Goal: Task Accomplishment & Management: Manage account settings

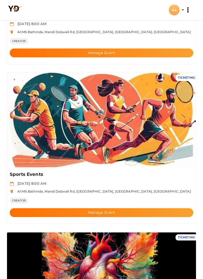
scroll to position [142, 0]
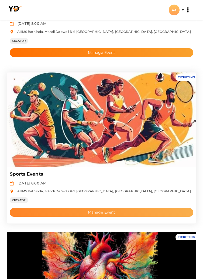
click at [129, 214] on button "Manage Event" at bounding box center [101, 212] width 183 height 9
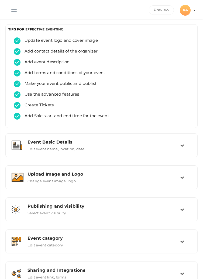
click at [9, 9] on button "button" at bounding box center [14, 9] width 14 height 14
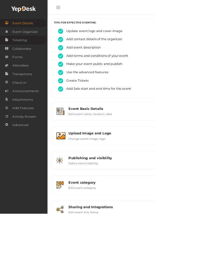
click at [34, 54] on span "Ticketing" at bounding box center [25, 52] width 19 height 11
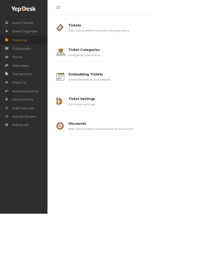
click at [72, 11] on button "button" at bounding box center [76, 9] width 14 height 14
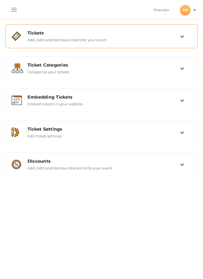
click at [180, 41] on td at bounding box center [185, 36] width 11 height 12
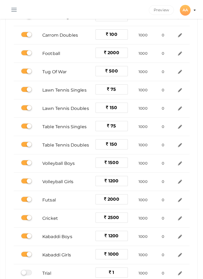
scroll to position [149, 0]
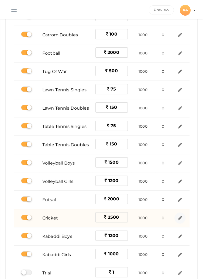
click at [181, 216] on img at bounding box center [179, 218] width 6 height 6
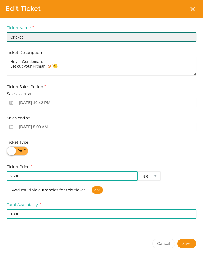
click at [140, 33] on input "Cricket" at bounding box center [101, 36] width 189 height 9
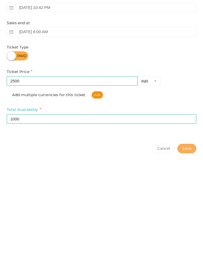
type input "Cricket (Tennis Ball)"
click at [186, 243] on button "Save" at bounding box center [186, 243] width 19 height 9
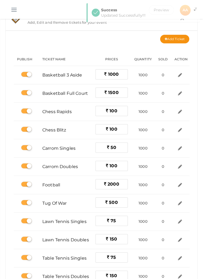
scroll to position [15, 0]
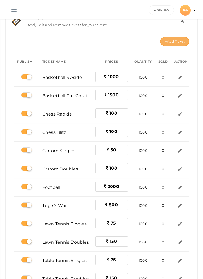
click at [173, 41] on button "Add Ticket" at bounding box center [174, 41] width 29 height 9
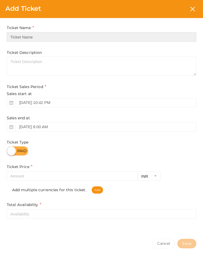
click at [139, 35] on input "text" at bounding box center [101, 36] width 189 height 9
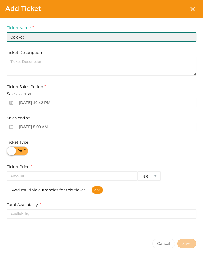
type input "Ceicket"
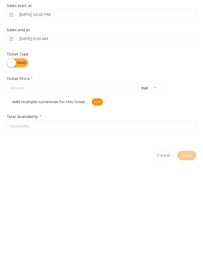
type input "Cricket (Leather Ball)"
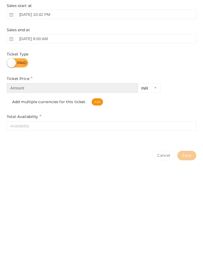
click at [110, 179] on input "number" at bounding box center [72, 175] width 131 height 9
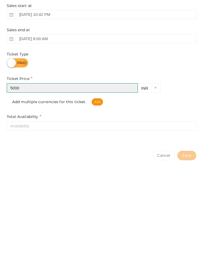
type input "5000"
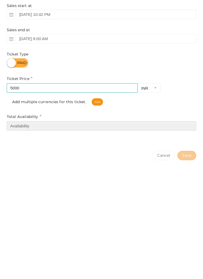
click at [147, 216] on input "number" at bounding box center [101, 213] width 189 height 9
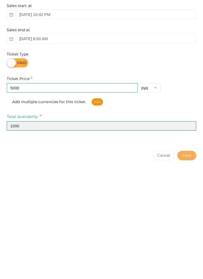
type input "1000"
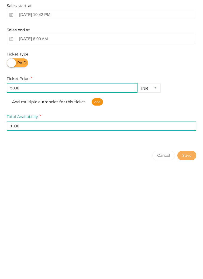
click at [186, 245] on button "Save" at bounding box center [186, 243] width 19 height 9
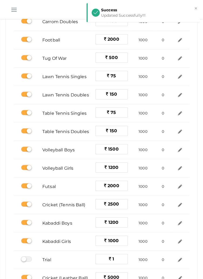
scroll to position [166, 0]
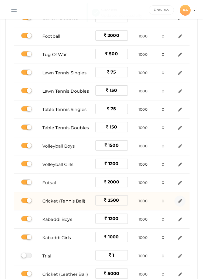
click at [178, 202] on img at bounding box center [179, 201] width 6 height 6
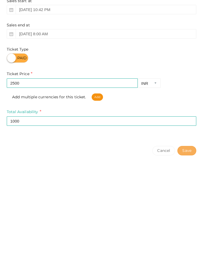
click at [188, 242] on button "Save" at bounding box center [186, 243] width 19 height 9
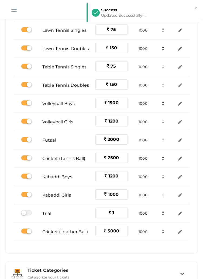
scroll to position [209, 0]
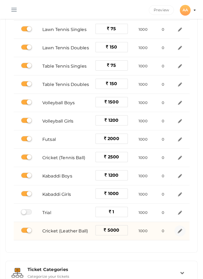
click at [179, 229] on img at bounding box center [179, 231] width 6 height 6
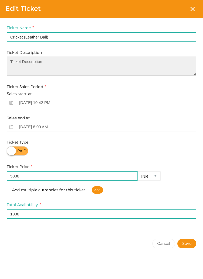
click at [110, 69] on textarea at bounding box center [101, 66] width 189 height 19
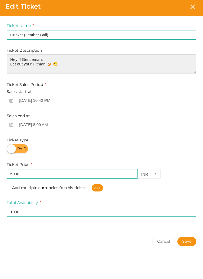
click at [37, 62] on textarea "Hey!!! Gentleman. Let out your Hitman. 🏏😬" at bounding box center [101, 66] width 189 height 19
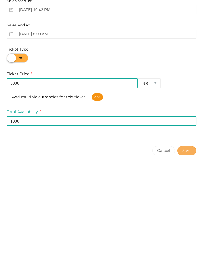
type textarea "Hey!!! Gentlemen. Let out your Hitman. 🏏😬"
click at [186, 243] on button "Save" at bounding box center [186, 243] width 19 height 9
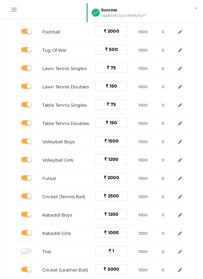
scroll to position [172, 0]
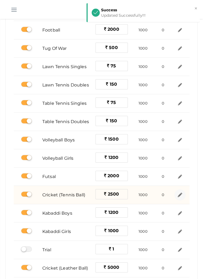
click at [179, 195] on img at bounding box center [179, 195] width 6 height 6
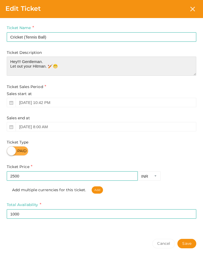
click at [36, 62] on textarea "Hey!!! Gentleman. Let out your Hitman. 🏏😬" at bounding box center [101, 66] width 189 height 19
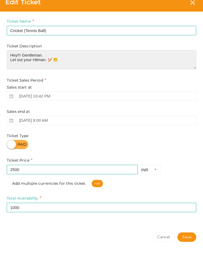
click at [39, 61] on textarea "Hey!!! Gentleman. Let out your Hitman. 🏏😬" at bounding box center [101, 66] width 189 height 19
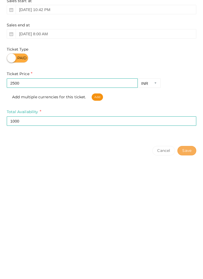
type textarea "Hey!!! Gentlemen. Let out your Hitman. 🏏😬"
click at [186, 243] on button "Save" at bounding box center [186, 243] width 19 height 9
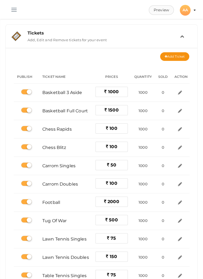
click at [158, 11] on button "Preview" at bounding box center [161, 9] width 25 height 9
click at [13, 10] on button "button" at bounding box center [14, 9] width 14 height 14
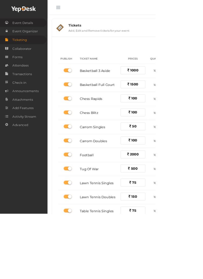
click at [45, 33] on link "Event Details" at bounding box center [30, 29] width 61 height 11
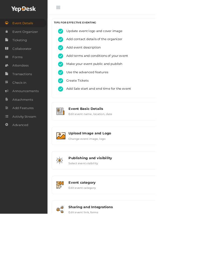
click at [73, 11] on button "button" at bounding box center [76, 9] width 14 height 14
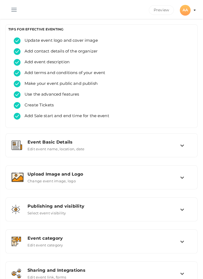
scroll to position [27, 0]
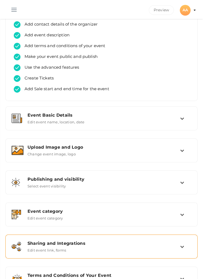
click at [180, 245] on icon at bounding box center [182, 246] width 4 height 4
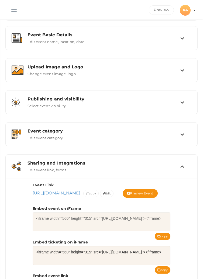
scroll to position [108, 0]
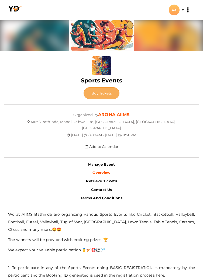
click at [99, 92] on span "Buy Tickets" at bounding box center [101, 93] width 20 height 4
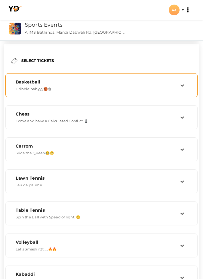
click at [181, 84] on icon at bounding box center [182, 85] width 4 height 4
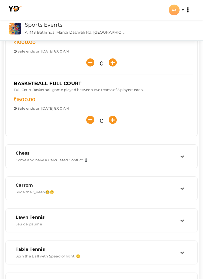
scroll to position [90, 0]
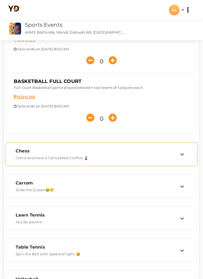
click at [184, 154] on td at bounding box center [185, 154] width 11 height 12
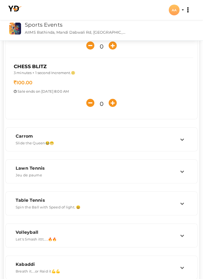
scroll to position [138, 0]
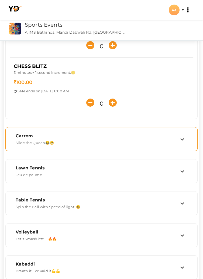
click at [188, 139] on td at bounding box center [185, 139] width 11 height 12
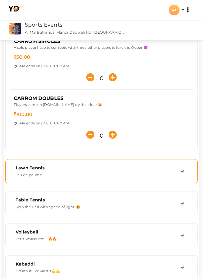
click at [182, 171] on icon at bounding box center [182, 171] width 4 height 4
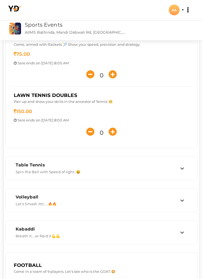
scroll to position [174, 0]
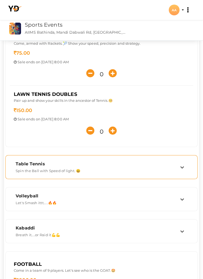
click at [183, 166] on icon at bounding box center [182, 167] width 4 height 4
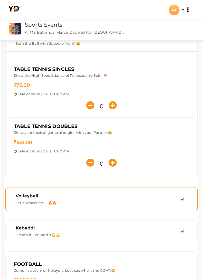
click at [179, 197] on div "Volleyball" at bounding box center [98, 195] width 164 height 5
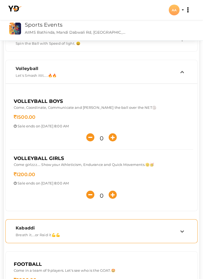
click at [179, 235] on div "Kabaddi Breath it....or Raid it💪💪" at bounding box center [96, 231] width 168 height 12
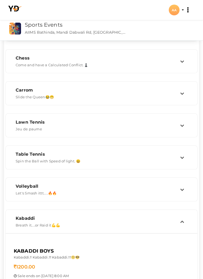
scroll to position [0, 0]
